Goal: Task Accomplishment & Management: Complete application form

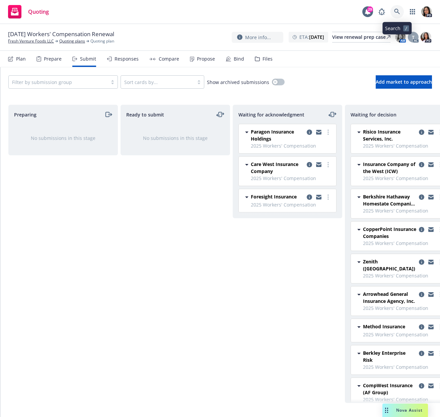
click at [401, 8] on link at bounding box center [397, 11] width 13 height 13
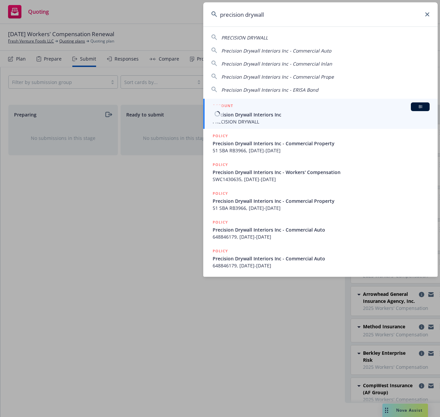
type input "precision drywall"
click at [233, 115] on span "Precision Drywall Interiors Inc" at bounding box center [321, 114] width 217 height 7
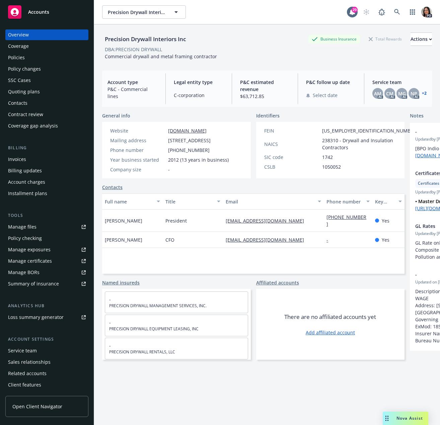
click at [43, 54] on div "Policies" at bounding box center [47, 57] width 78 height 11
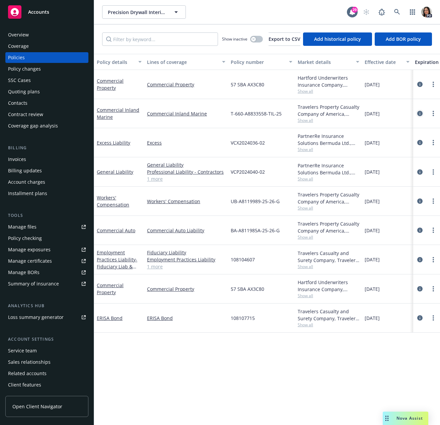
click at [421, 113] on icon "circleInformation" at bounding box center [419, 113] width 5 height 5
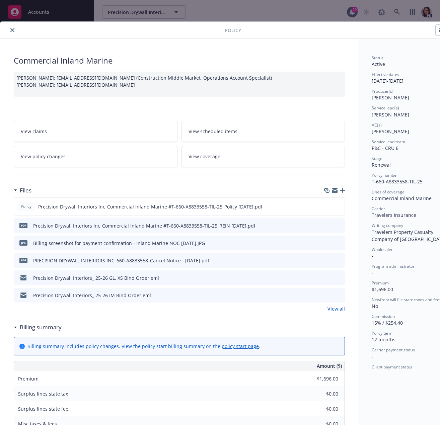
click at [264, 187] on div "Files" at bounding box center [179, 191] width 331 height 14
click at [328, 207] on icon "download file" at bounding box center [327, 206] width 5 height 5
click at [10, 30] on button "close" at bounding box center [12, 30] width 8 height 8
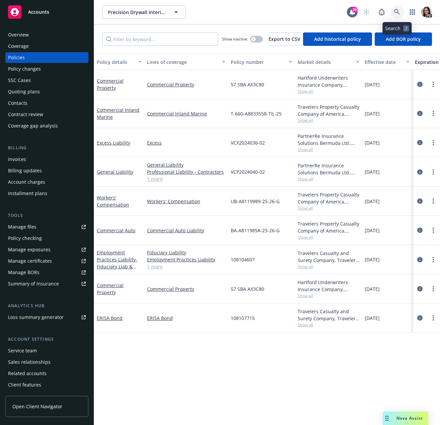
click at [396, 13] on icon at bounding box center [397, 12] width 6 height 6
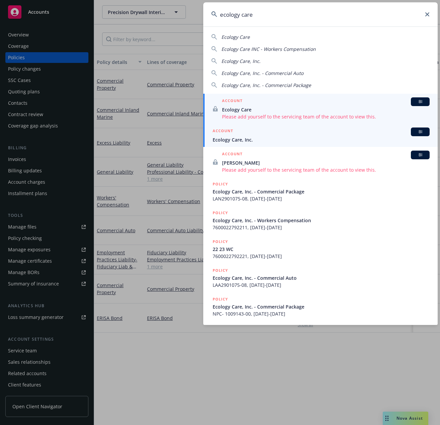
type input "ecology care"
click at [251, 142] on span "Ecology Care, Inc." at bounding box center [321, 139] width 217 height 7
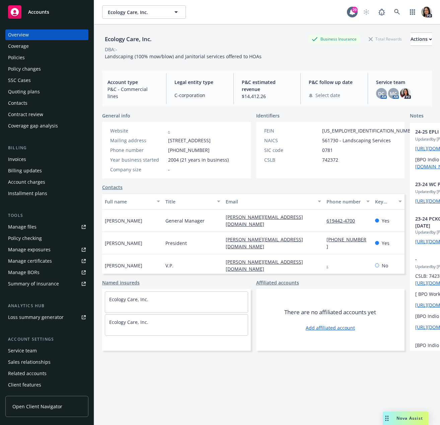
click at [23, 61] on div "Policies" at bounding box center [16, 57] width 17 height 11
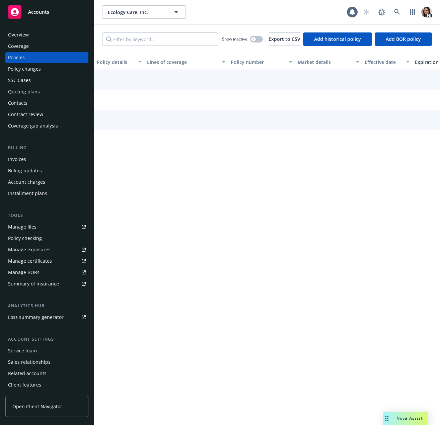
click at [43, 82] on div "SSC Cases" at bounding box center [47, 80] width 78 height 11
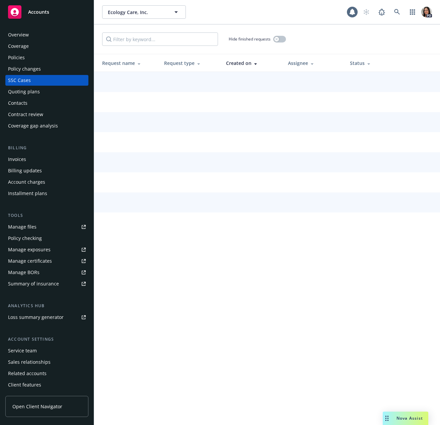
click at [37, 97] on div "Overview Coverage Policies Policy changes SSC Cases Quoting plans Contacts Cont…" at bounding box center [46, 80] width 83 height 102
click at [44, 96] on div "Quoting plans" at bounding box center [47, 91] width 78 height 11
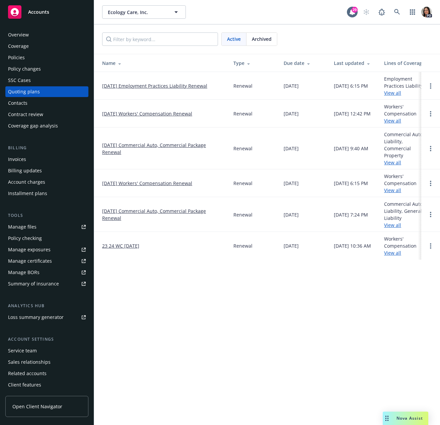
click at [177, 110] on td "[DATE] Workers' Compensation Renewal" at bounding box center [161, 114] width 134 height 28
click at [177, 115] on link "[DATE] Workers' Compensation Renewal" at bounding box center [147, 113] width 90 height 7
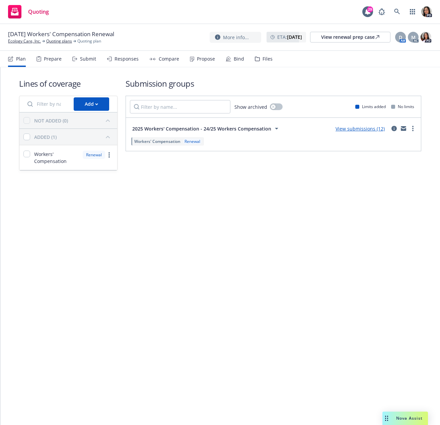
click at [122, 63] on div "Responses" at bounding box center [123, 59] width 32 height 16
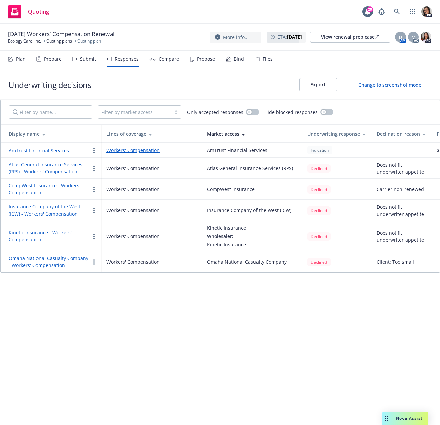
click at [80, 61] on div "Submit" at bounding box center [88, 58] width 16 height 5
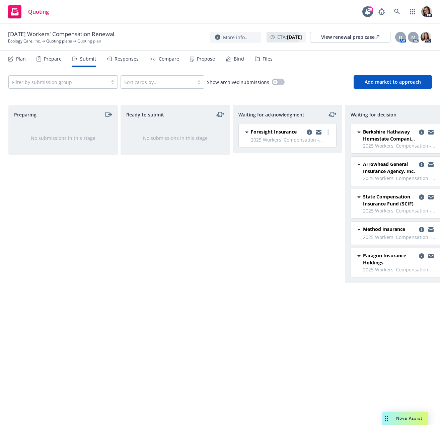
click at [250, 382] on div "Waiting for acknowledgment Foresight Insurance 2025 Workers' Compensation - 24/…" at bounding box center [288, 258] width 110 height 306
